Goal: Transaction & Acquisition: Purchase product/service

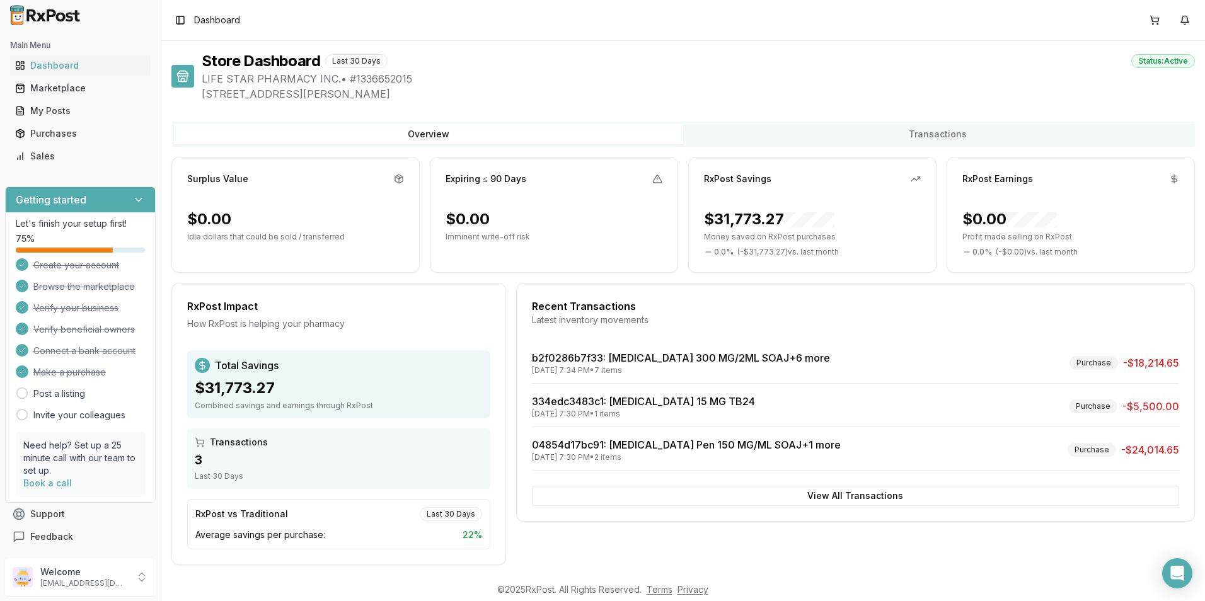
scroll to position [9, 0]
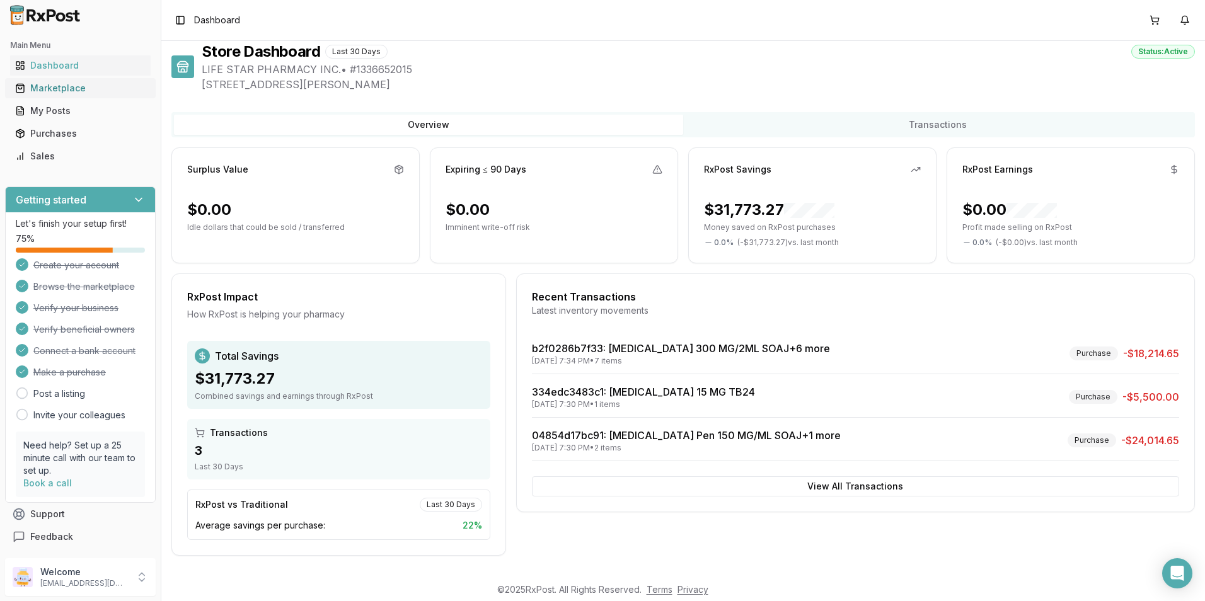
click at [47, 87] on div "Marketplace" at bounding box center [80, 88] width 130 height 13
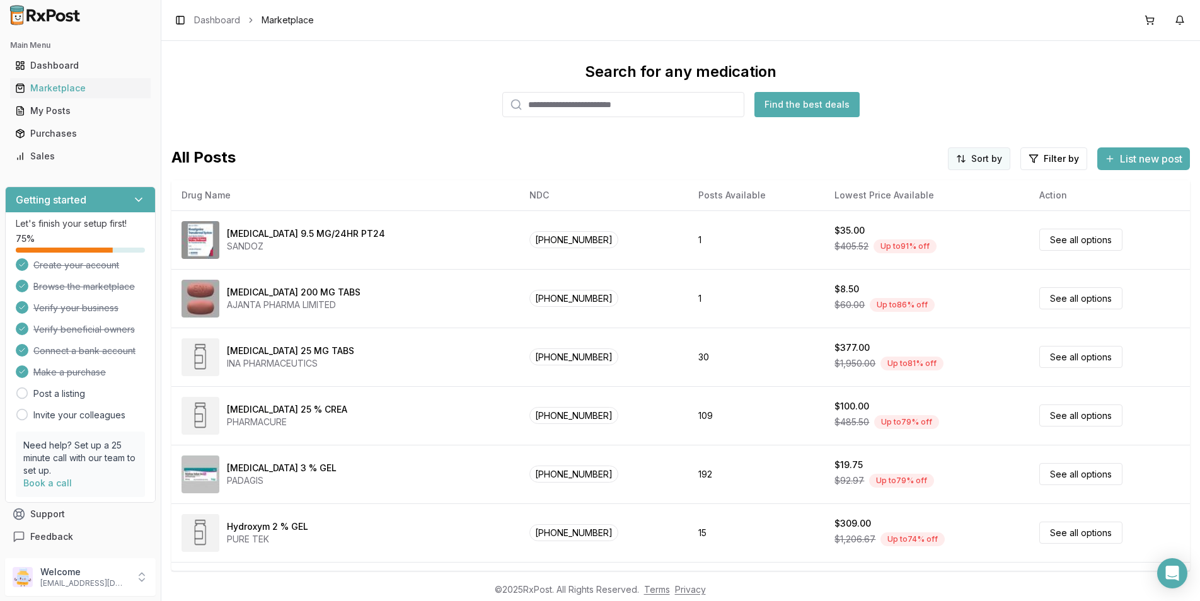
click at [981, 153] on html "Main Menu Dashboard Marketplace My Posts Purchases Sales Getting started Let's …" at bounding box center [600, 300] width 1200 height 601
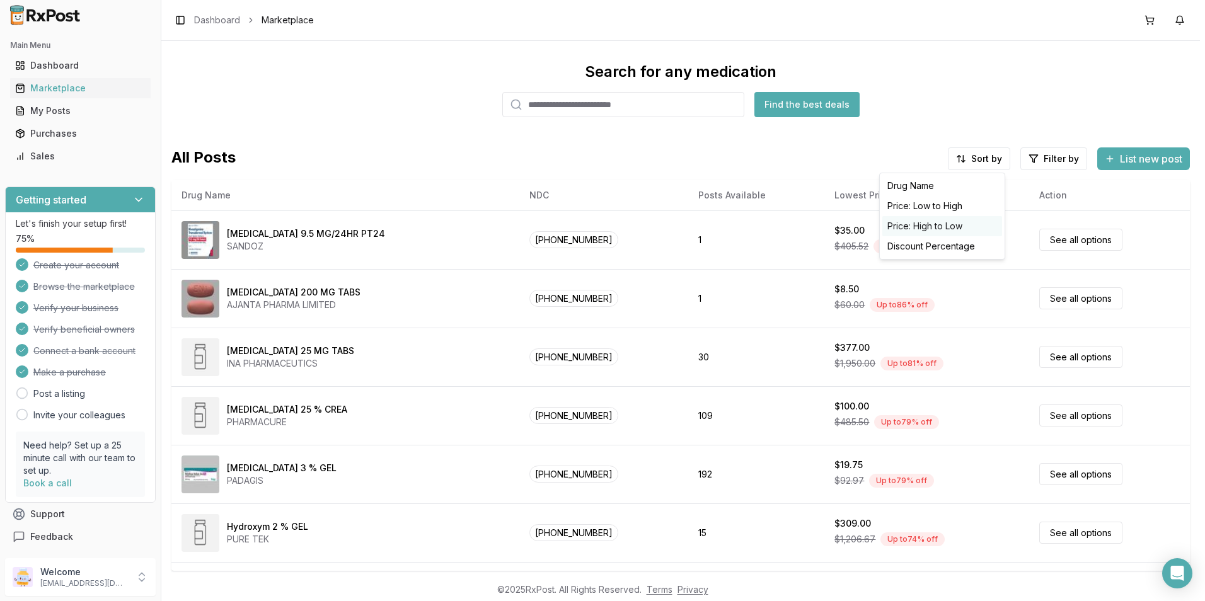
click at [940, 223] on div "Price: High to Low" at bounding box center [942, 226] width 120 height 20
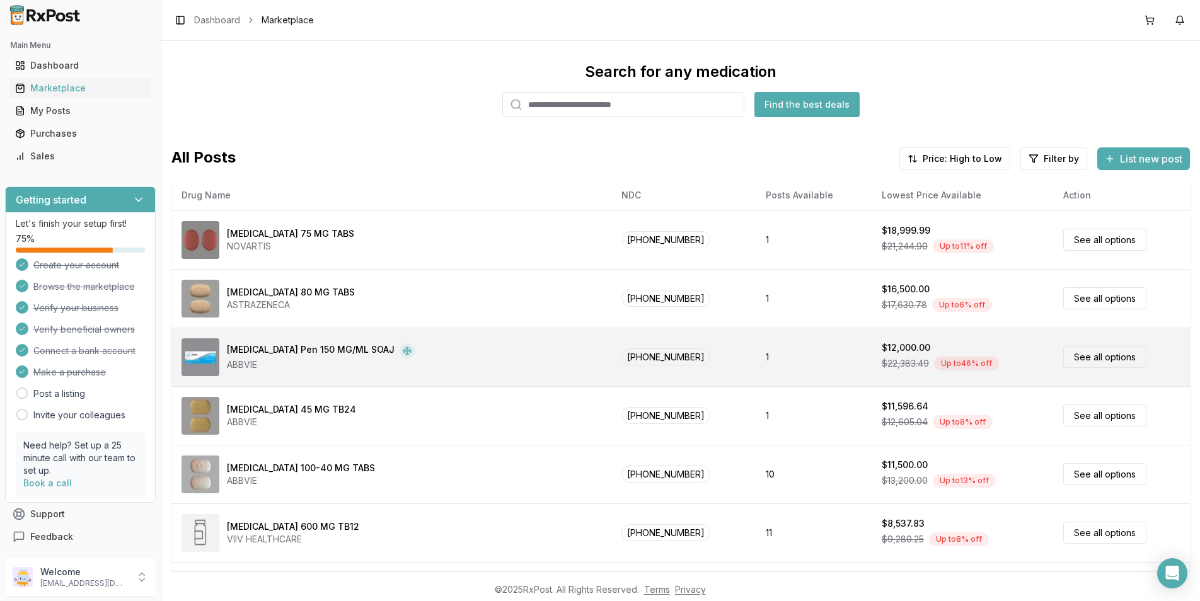
click at [417, 364] on div "[MEDICAL_DATA] Pen 150 MG/ML SOAJ ABBVIE" at bounding box center [392, 357] width 420 height 38
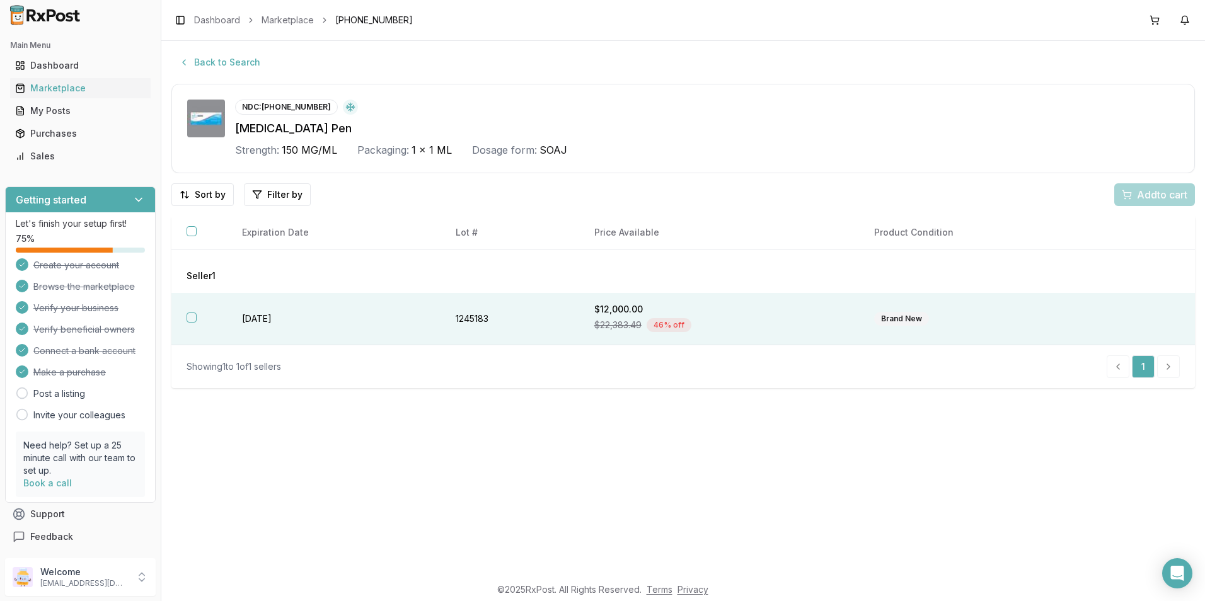
click at [191, 320] on button "button" at bounding box center [192, 318] width 10 height 10
click at [1157, 193] on span "Add 1 to cart" at bounding box center [1160, 194] width 55 height 15
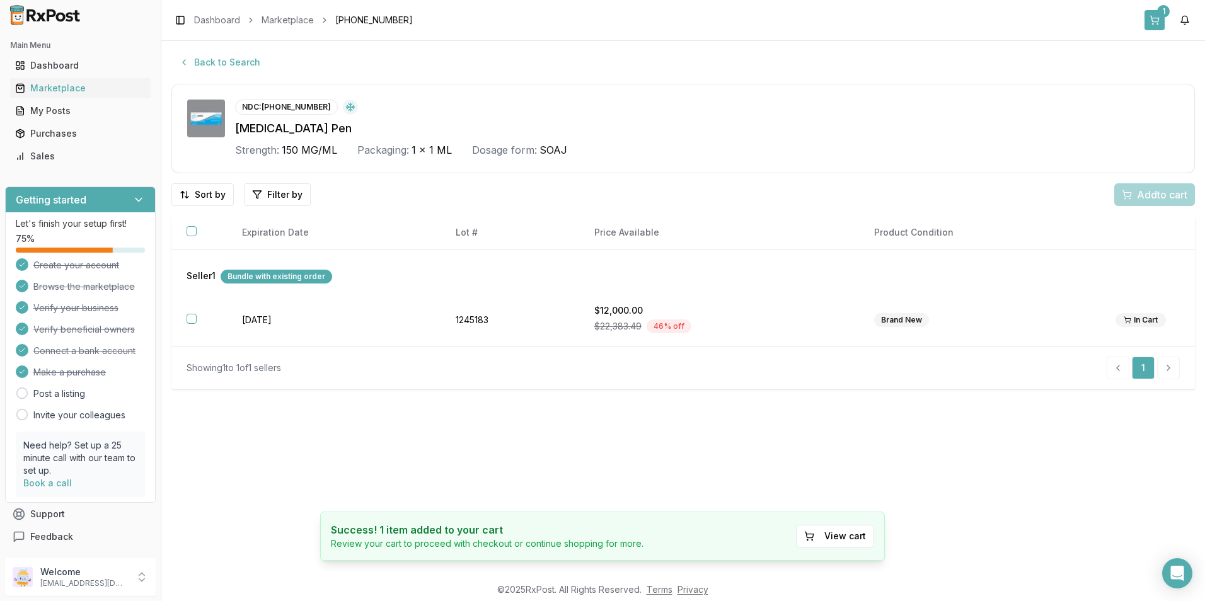
click at [1152, 23] on button "1" at bounding box center [1155, 20] width 20 height 20
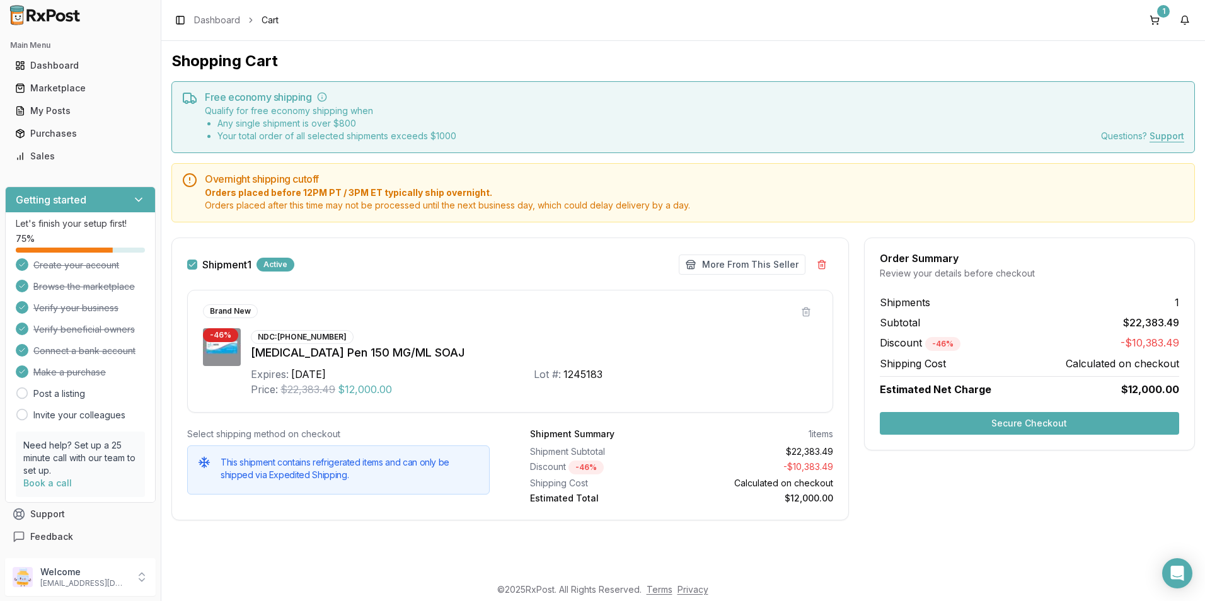
click at [1020, 421] on button "Secure Checkout" at bounding box center [1029, 423] width 299 height 23
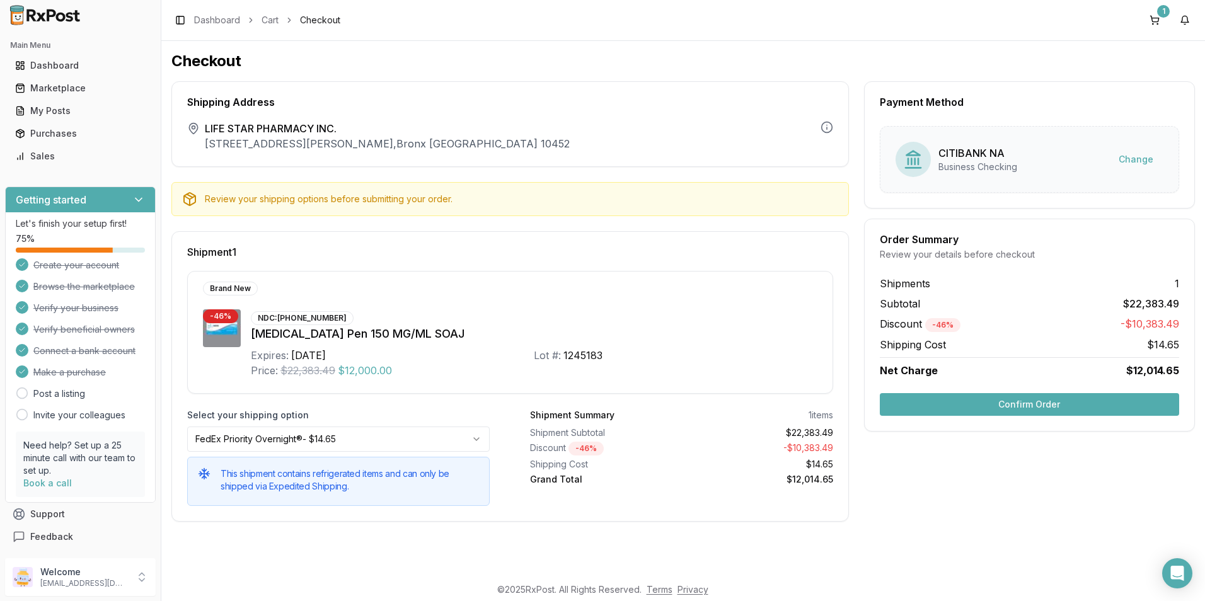
click at [983, 403] on button "Confirm Order" at bounding box center [1029, 404] width 299 height 23
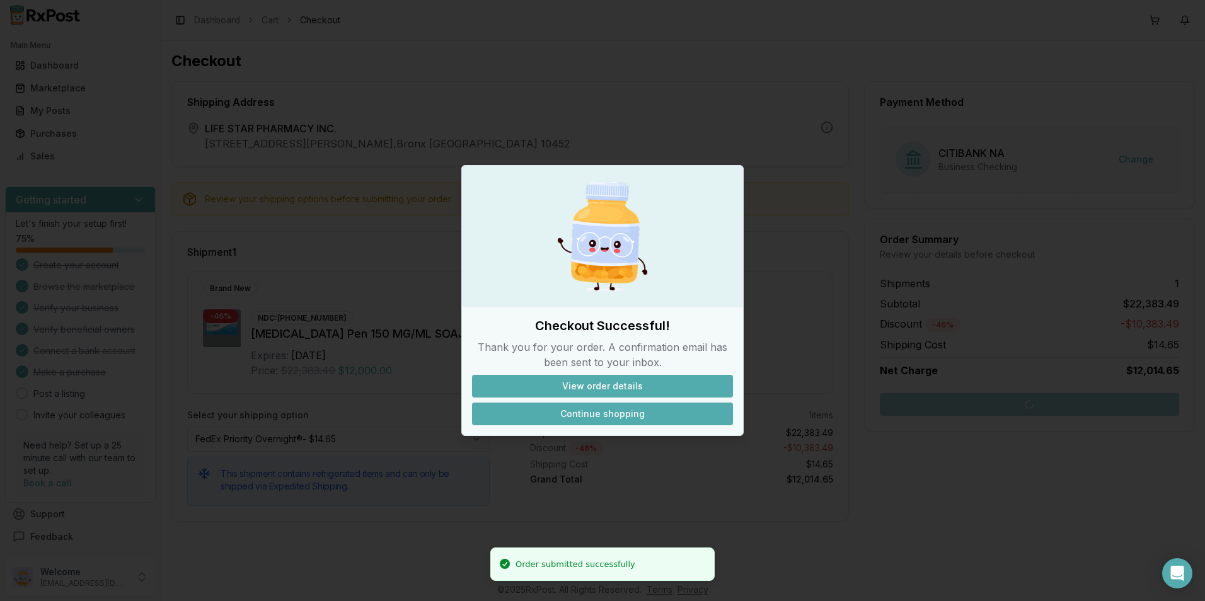
click at [627, 412] on button "Continue shopping" at bounding box center [602, 414] width 261 height 23
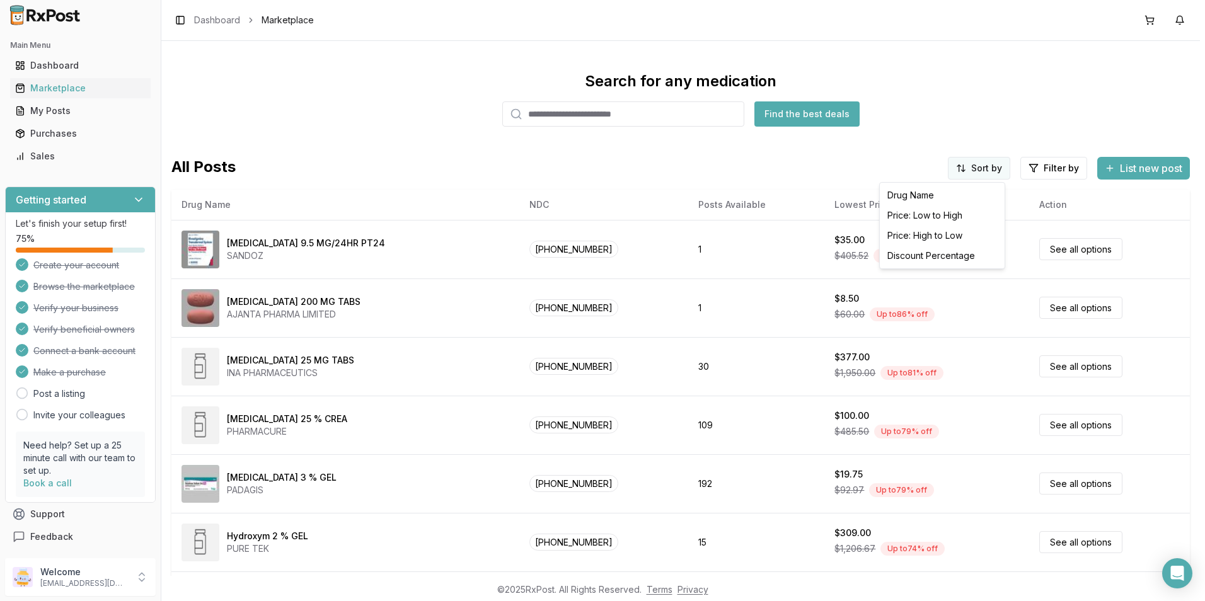
click at [968, 170] on html "Main Menu Dashboard Marketplace My Posts Purchases Sales Getting started Let's …" at bounding box center [602, 300] width 1205 height 601
click at [933, 235] on div "Price: High to Low" at bounding box center [942, 236] width 120 height 20
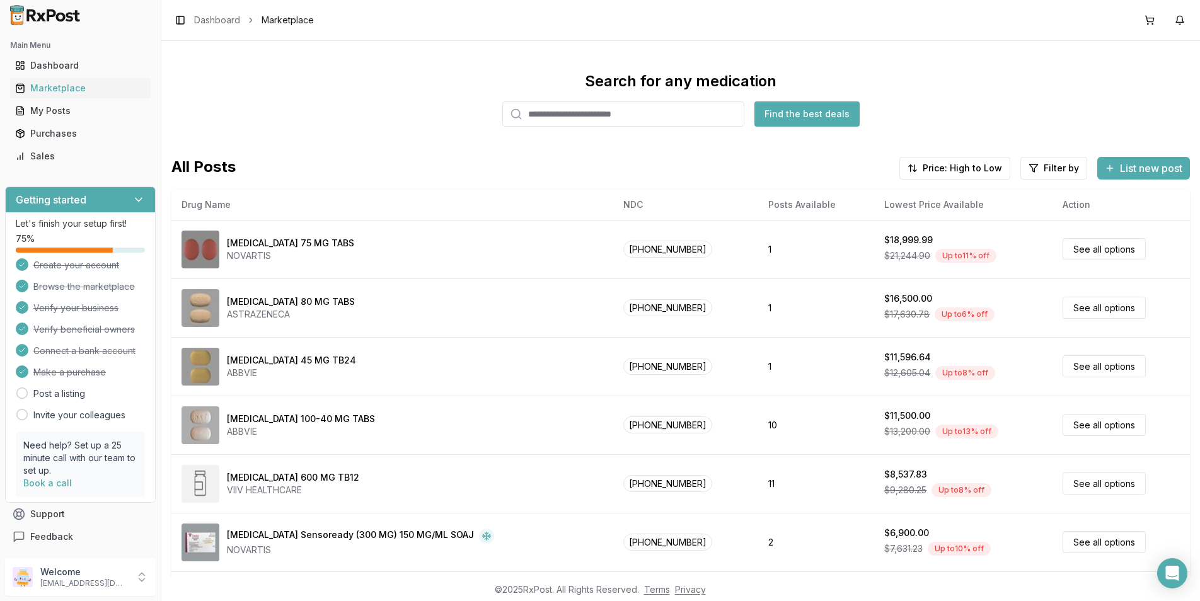
scroll to position [378, 0]
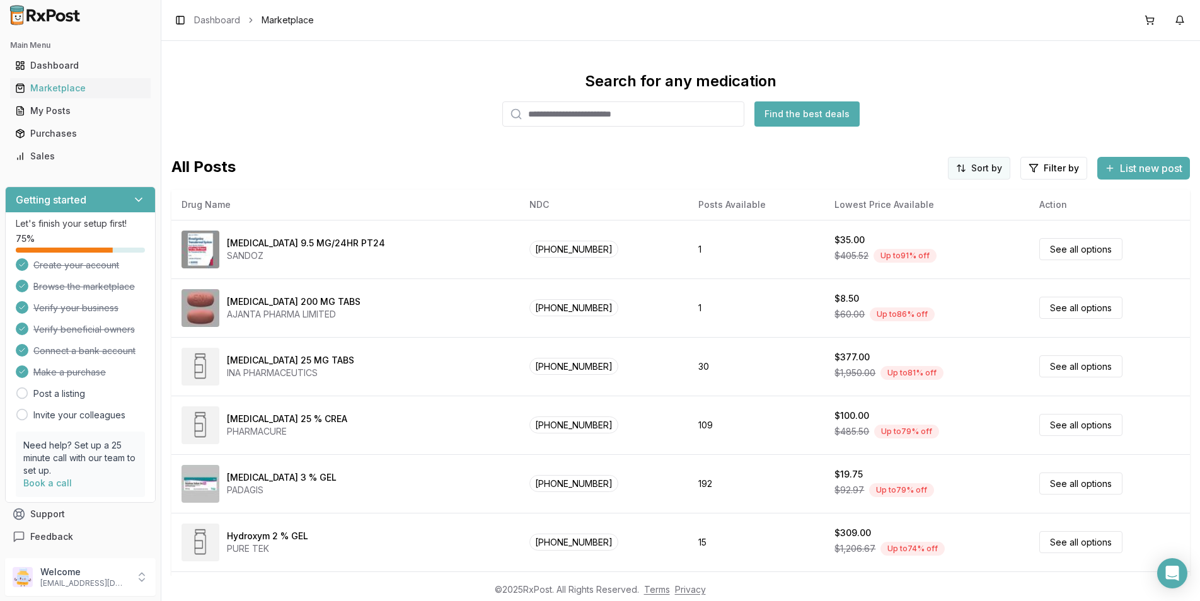
click at [984, 171] on html "Main Menu Dashboard Marketplace My Posts Purchases Sales Getting started Let's …" at bounding box center [600, 300] width 1200 height 601
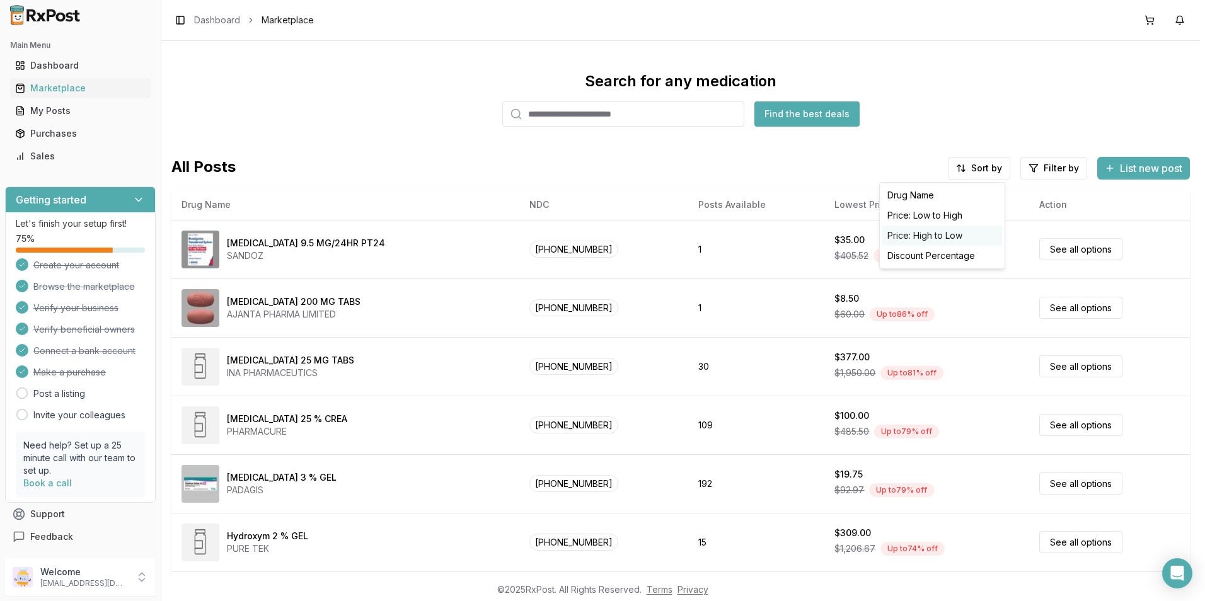
click at [932, 232] on div "Price: High to Low" at bounding box center [942, 236] width 120 height 20
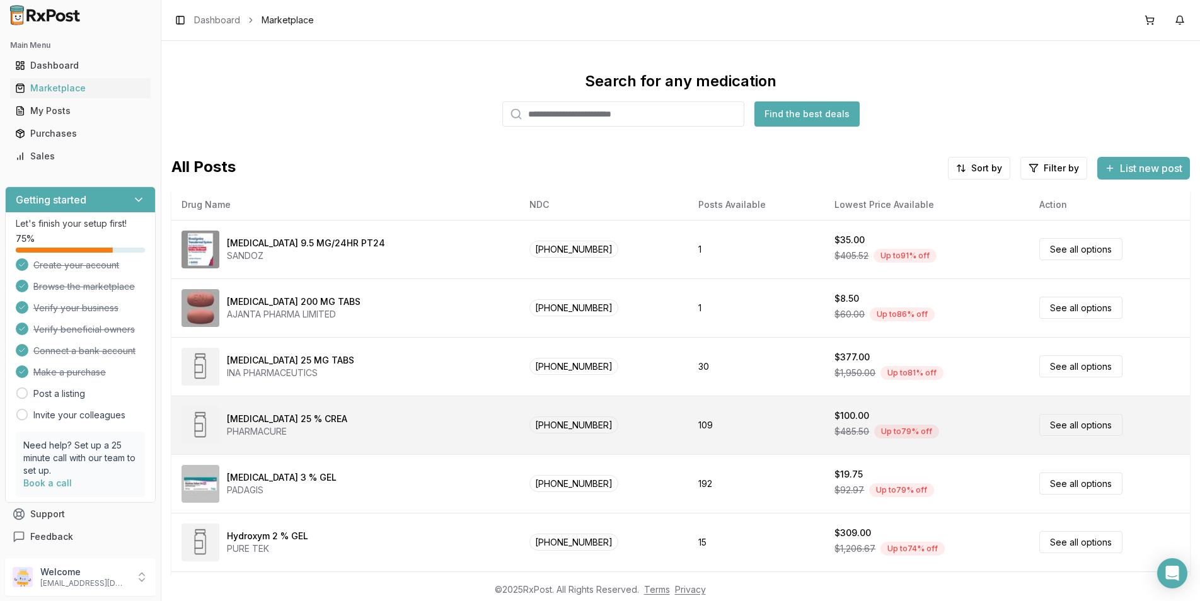
scroll to position [189, 0]
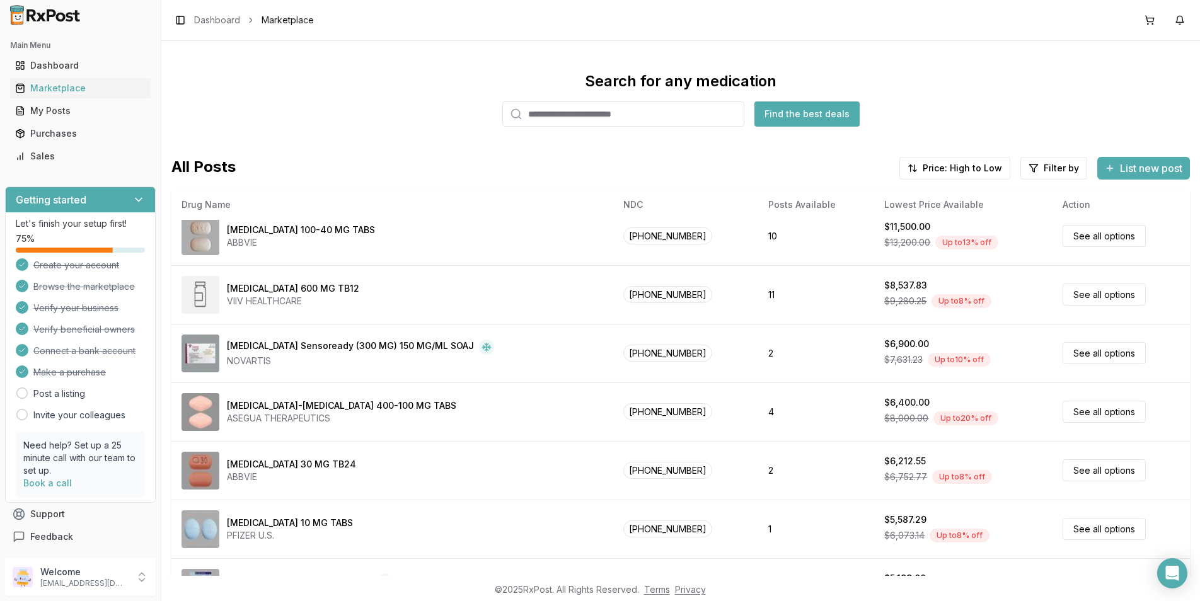
click at [492, 413] on div "[MEDICAL_DATA]-[MEDICAL_DATA] 400-100 MG TABS ASEGUA THERAPEUTICS" at bounding box center [393, 412] width 422 height 38
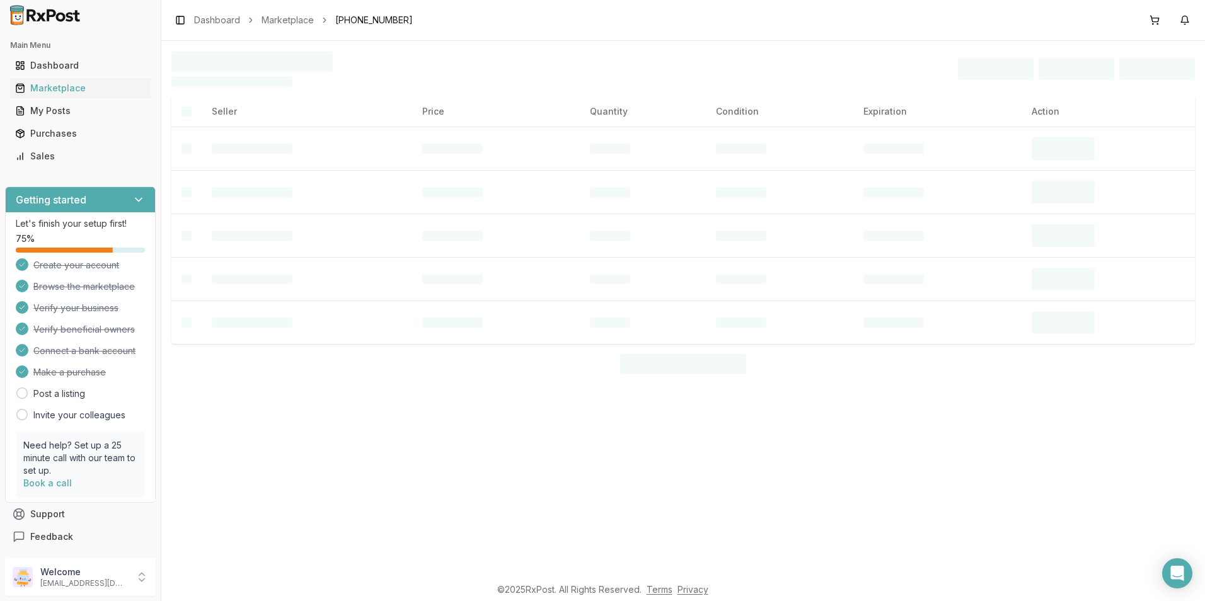
click at [492, 413] on div "Seller Price Quantity Condition Expiration Action" at bounding box center [683, 308] width 1044 height 535
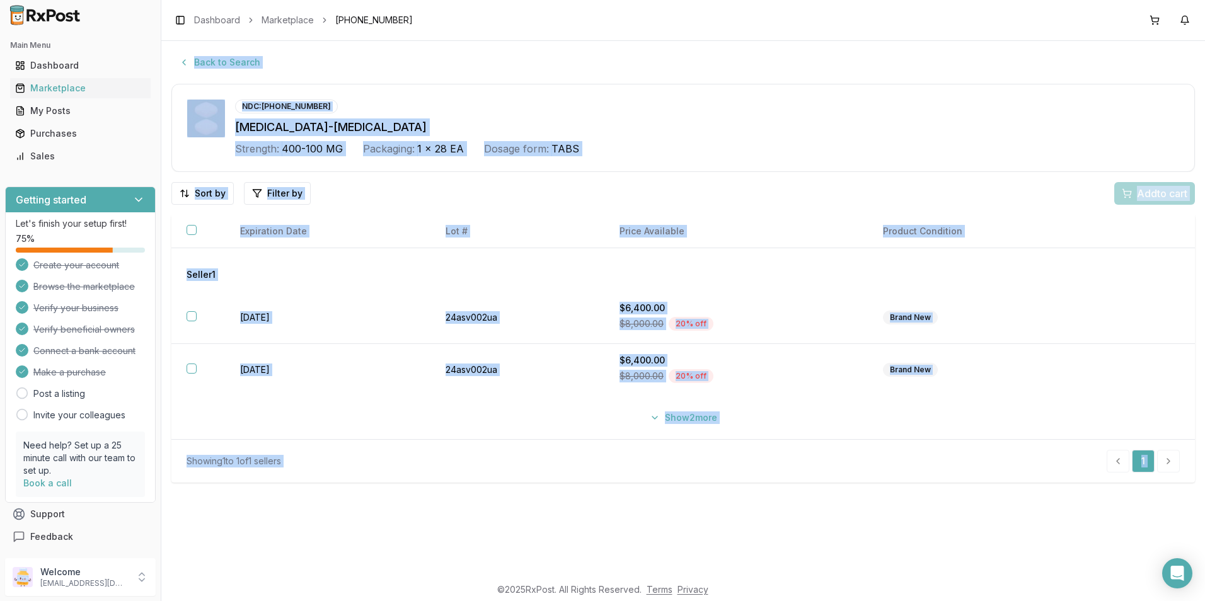
click at [403, 434] on td "Show 2 more" at bounding box center [683, 417] width 1024 height 43
click at [338, 531] on div "Back to Search NDC: [PHONE_NUMBER] [MEDICAL_DATA]-[MEDICAL_DATA] Strength: 400-…" at bounding box center [683, 308] width 1044 height 535
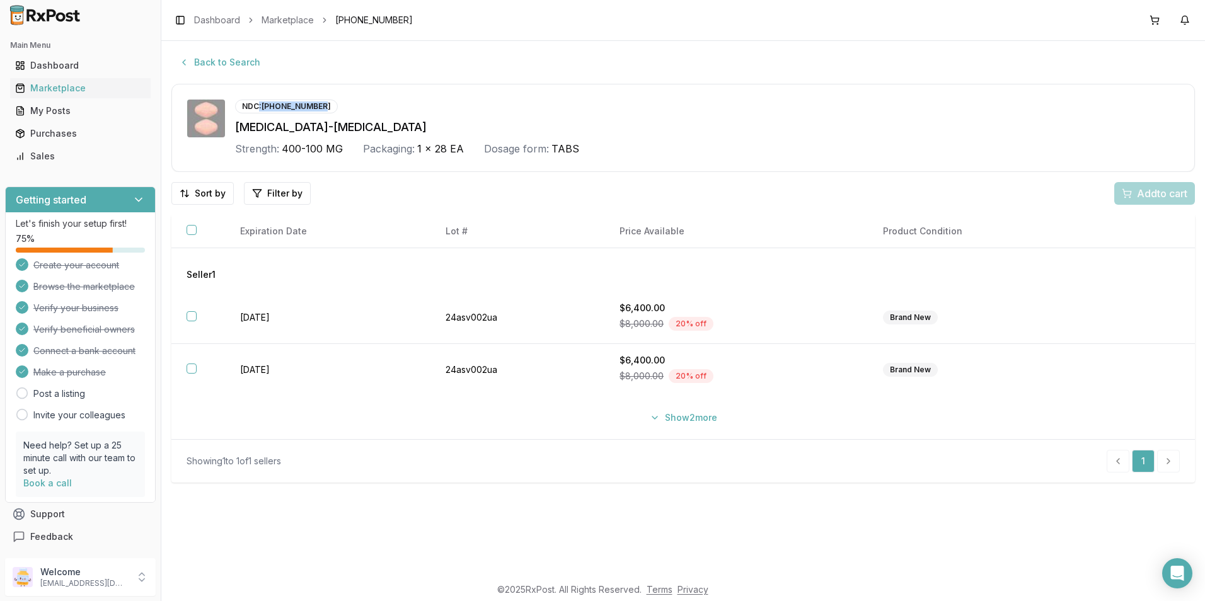
drag, startPoint x: 319, startPoint y: 100, endPoint x: 258, endPoint y: 101, distance: 61.2
click at [258, 101] on div "NDC: [PHONE_NUMBER]" at bounding box center [286, 107] width 103 height 14
drag, startPoint x: 258, startPoint y: 101, endPoint x: 272, endPoint y: 105, distance: 14.2
copy div ": [PHONE_NUMBER]"
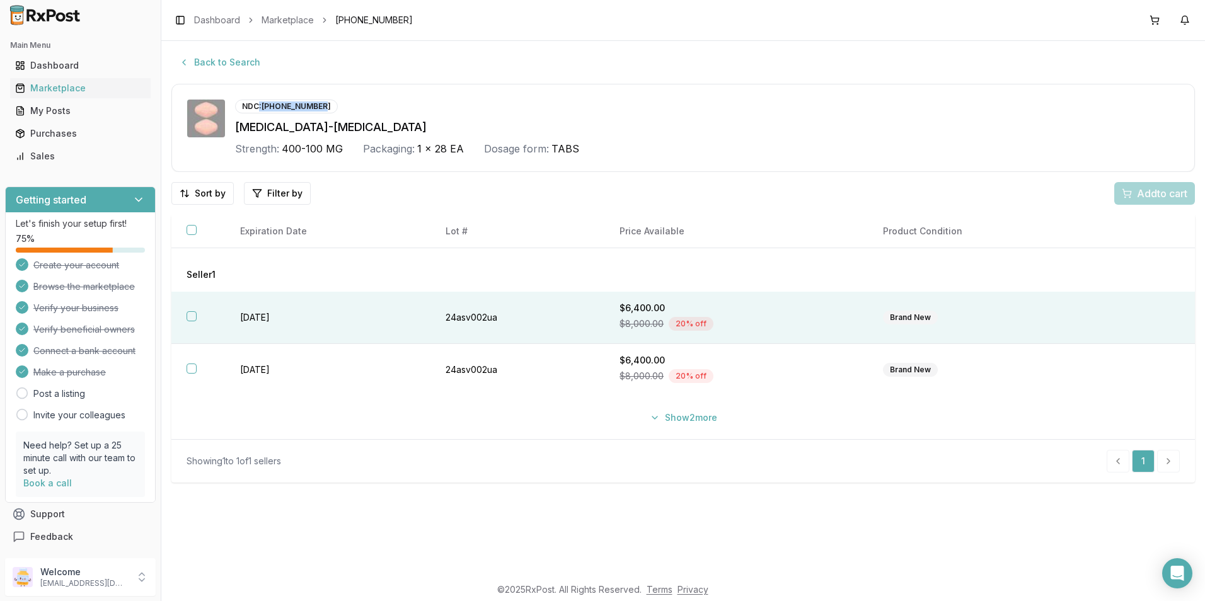
click at [191, 319] on button "button" at bounding box center [192, 316] width 10 height 10
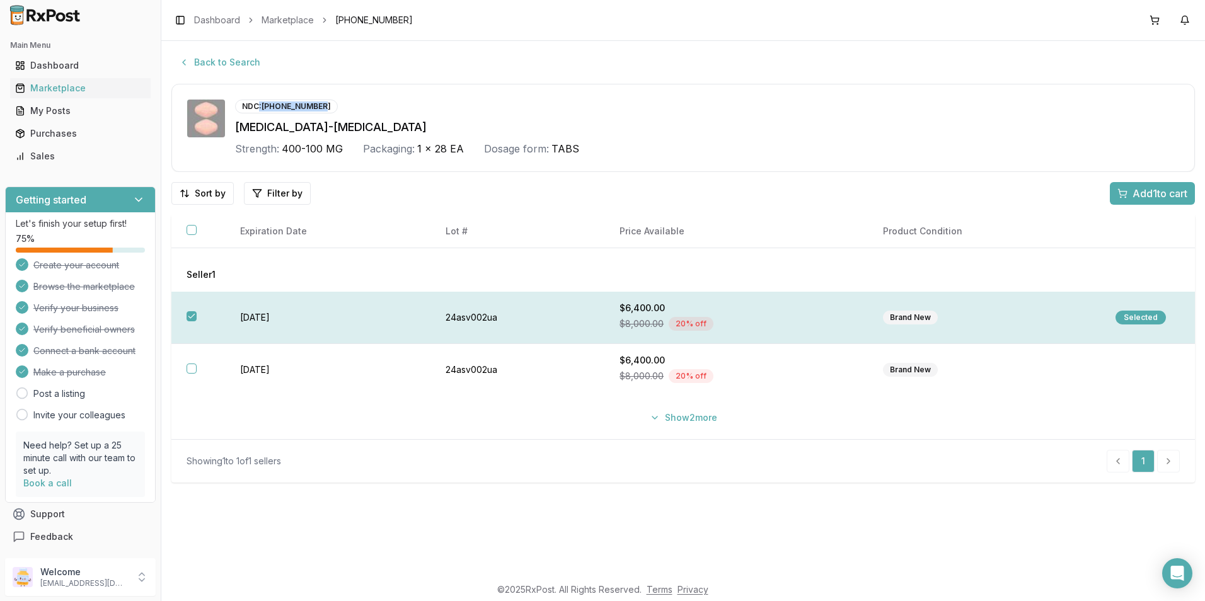
click at [194, 315] on button "button" at bounding box center [192, 316] width 10 height 10
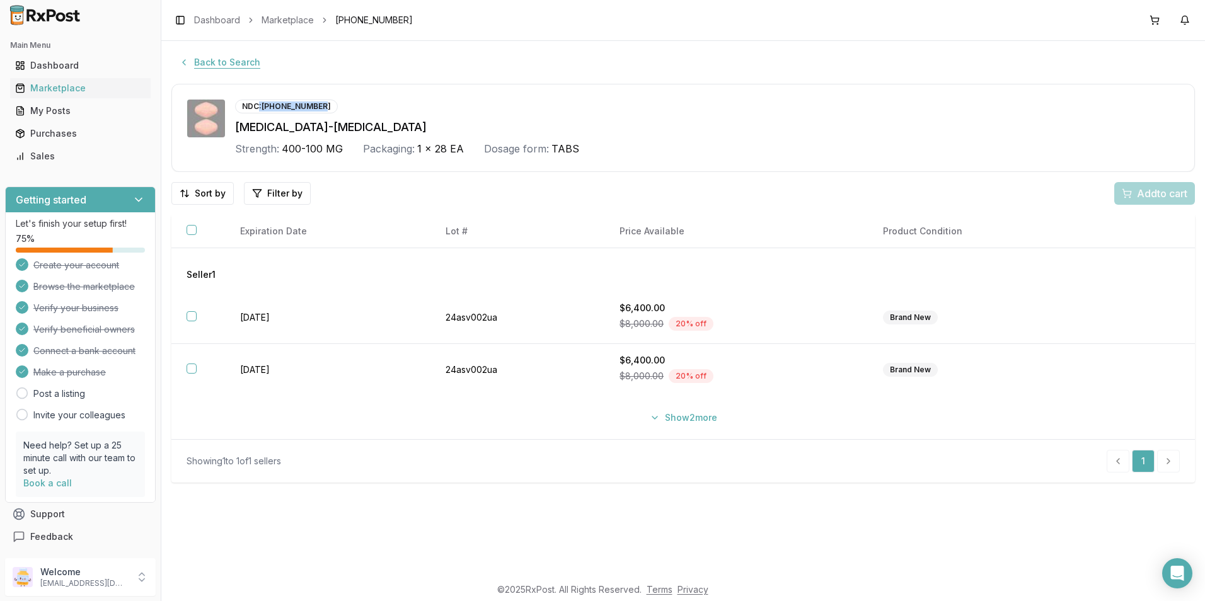
click at [200, 59] on button "Back to Search" at bounding box center [219, 62] width 96 height 23
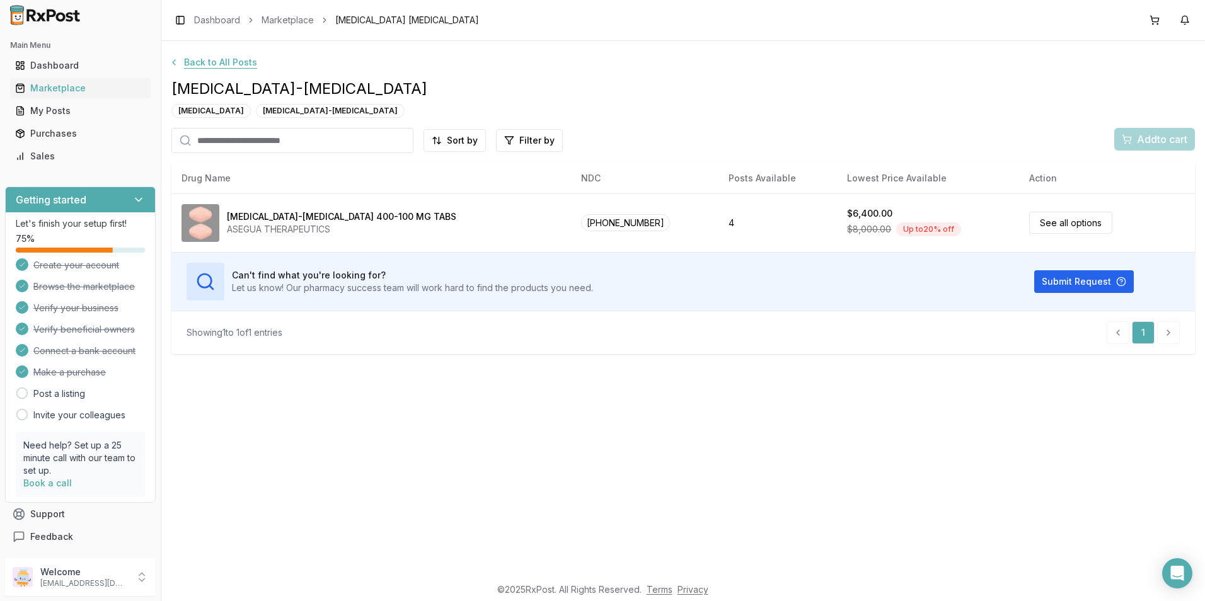
click at [197, 60] on button "Back to All Posts" at bounding box center [212, 62] width 103 height 23
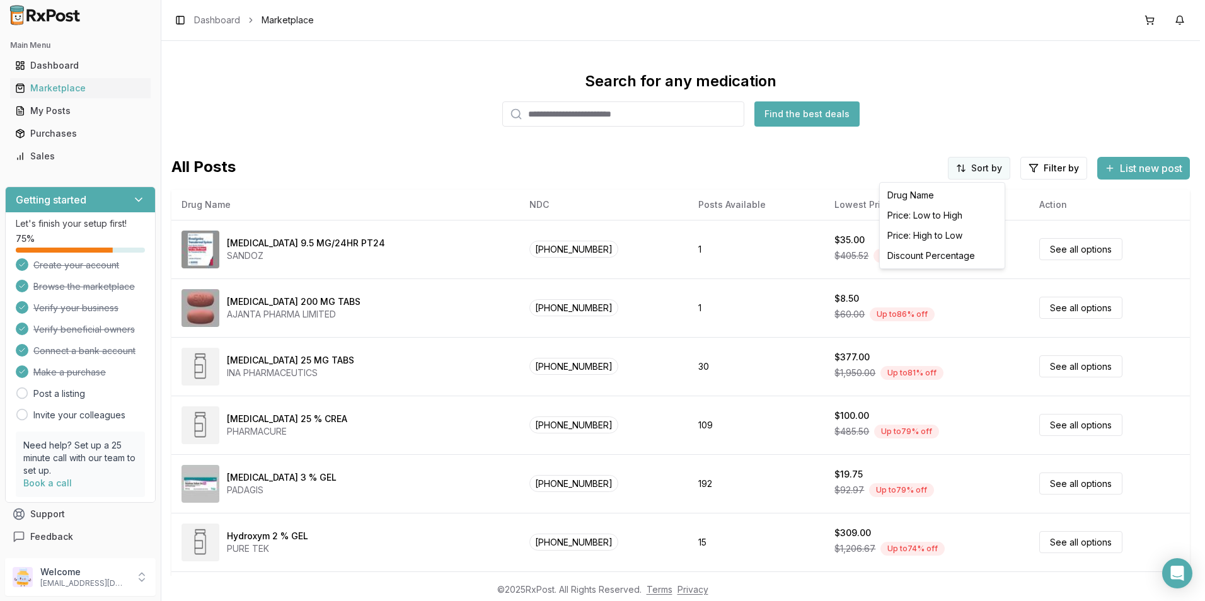
click at [980, 172] on html "Main Menu Dashboard Marketplace My Posts Purchases Sales Getting started Let's …" at bounding box center [602, 300] width 1205 height 601
click at [941, 234] on div "Price: High to Low" at bounding box center [942, 236] width 120 height 20
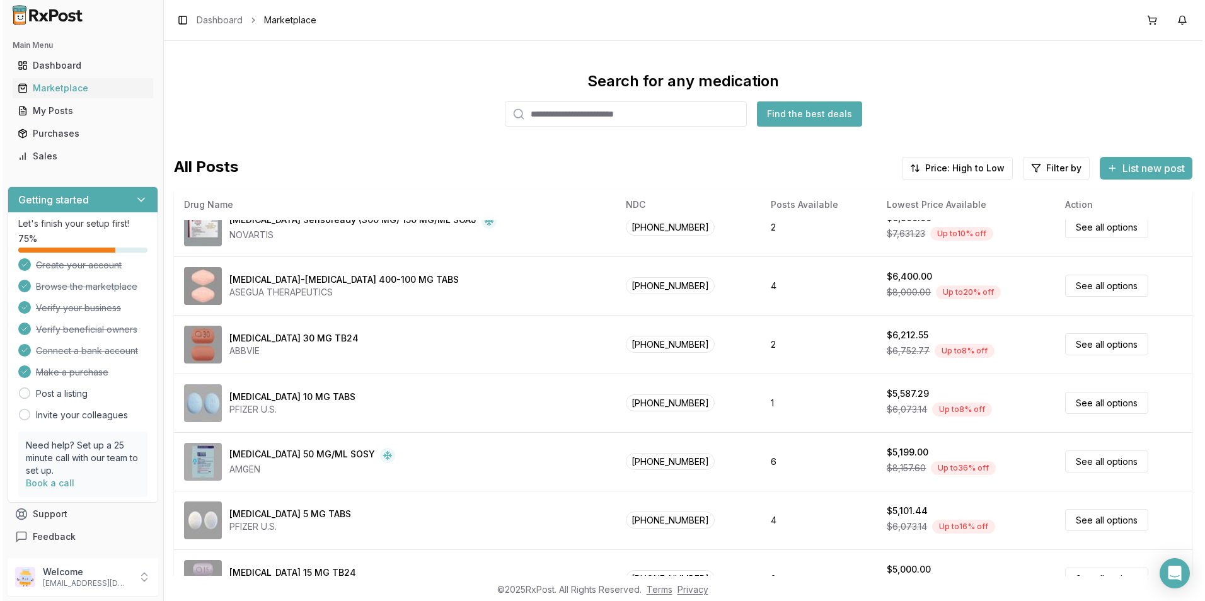
scroll to position [441, 0]
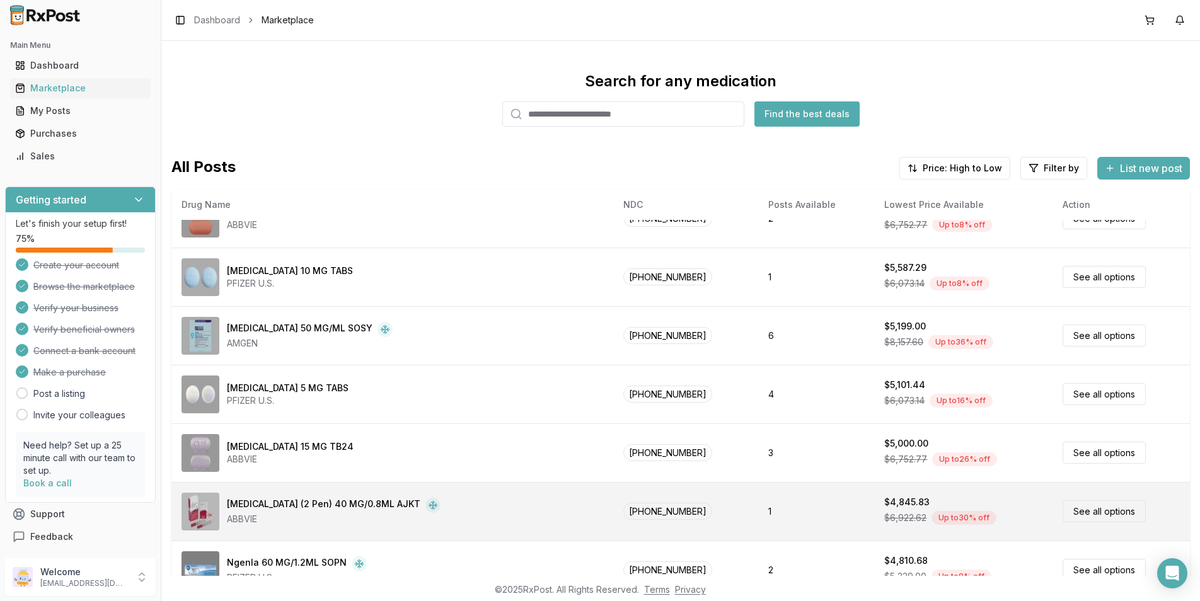
click at [362, 501] on div "[MEDICAL_DATA] (2 Pen) 40 MG/0.8ML AJKT" at bounding box center [324, 505] width 194 height 15
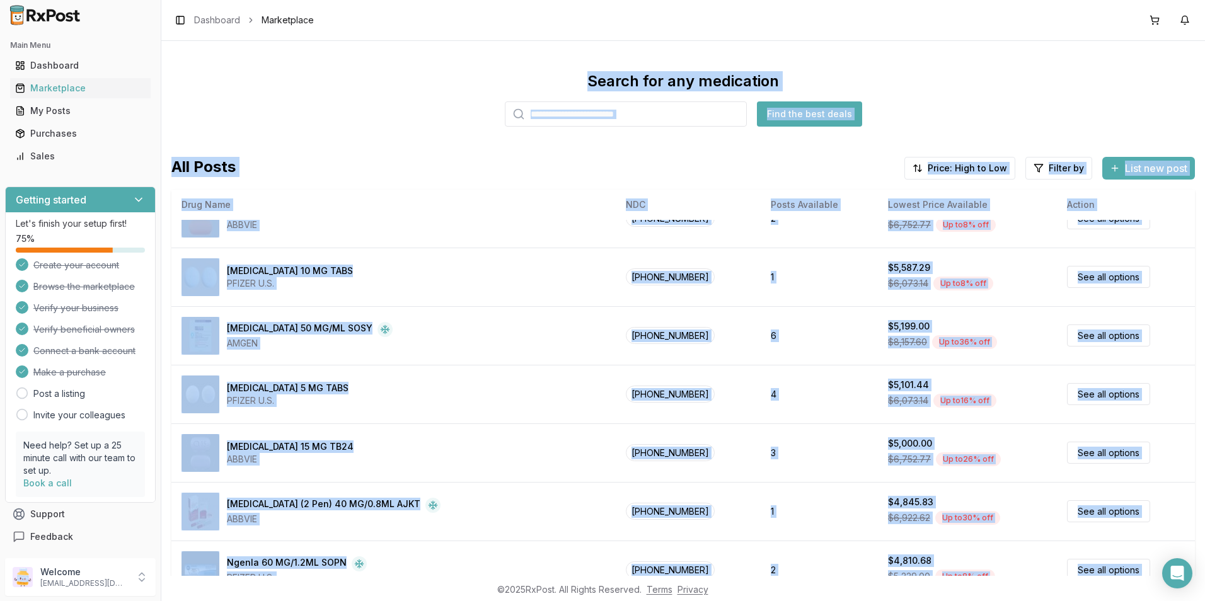
click at [362, 502] on div "Search for any medication Find the best deals All Posts Price: High to Low Filt…" at bounding box center [683, 308] width 1044 height 535
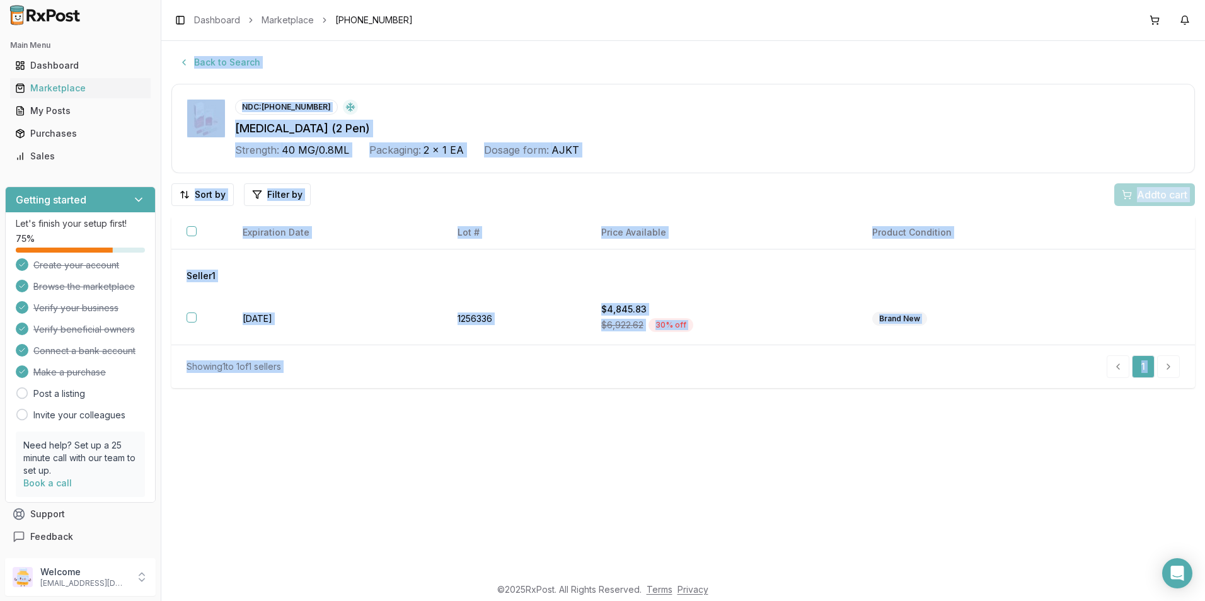
click at [337, 365] on div "Showing 1 to 1 of 1 sellers 1" at bounding box center [683, 366] width 993 height 23
click at [268, 500] on div "Back to Search NDC: [PHONE_NUMBER] [MEDICAL_DATA] (2 Pen) Strength: 40 MG/0.8ML…" at bounding box center [683, 308] width 1044 height 535
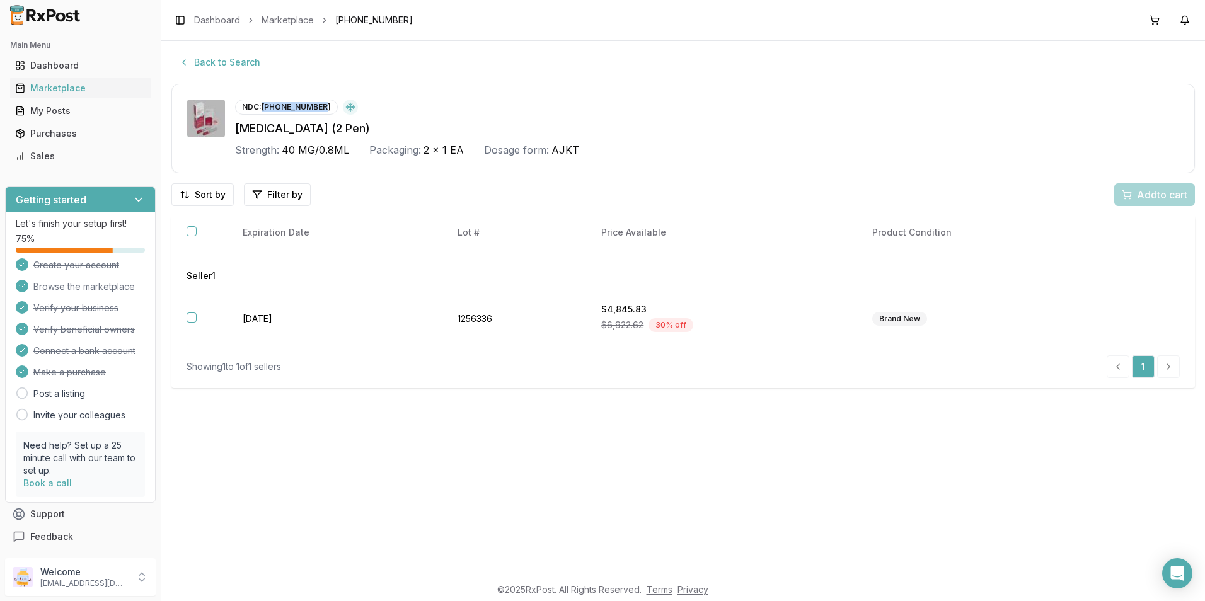
drag, startPoint x: 325, startPoint y: 107, endPoint x: 262, endPoint y: 105, distance: 63.1
click at [262, 105] on div "NDC: [PHONE_NUMBER]" at bounding box center [286, 107] width 103 height 15
drag, startPoint x: 262, startPoint y: 105, endPoint x: 306, endPoint y: 101, distance: 43.6
copy div "[PHONE_NUMBER]"
click at [212, 62] on button "Back to Search" at bounding box center [219, 62] width 96 height 23
